Goal: Find specific page/section: Find specific page/section

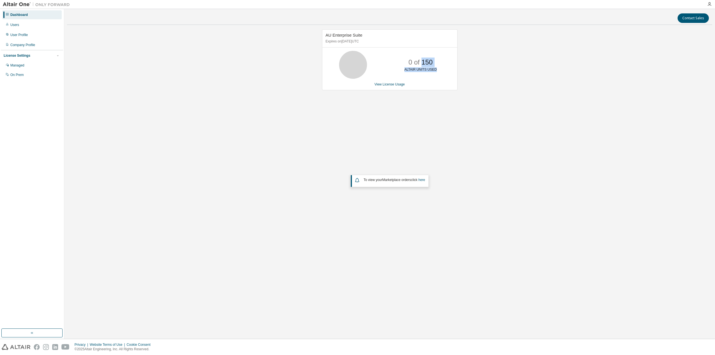
drag, startPoint x: 422, startPoint y: 63, endPoint x: 443, endPoint y: 63, distance: 20.7
click at [443, 63] on div "0 of 150 ALTAIR UNITS USED" at bounding box center [420, 65] width 45 height 28
click at [22, 25] on div "Users" at bounding box center [32, 24] width 60 height 9
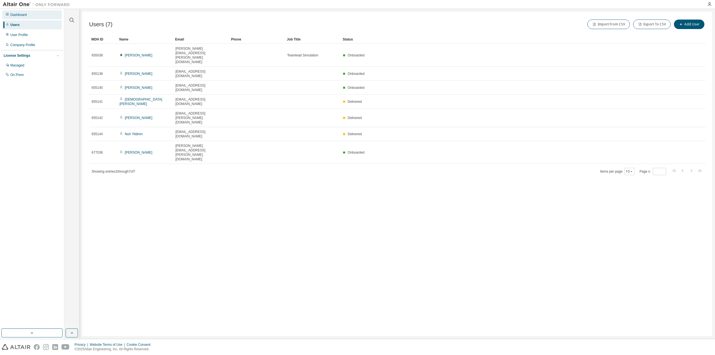
click at [33, 18] on div "Dashboard" at bounding box center [32, 14] width 60 height 9
